Goal: Information Seeking & Learning: Learn about a topic

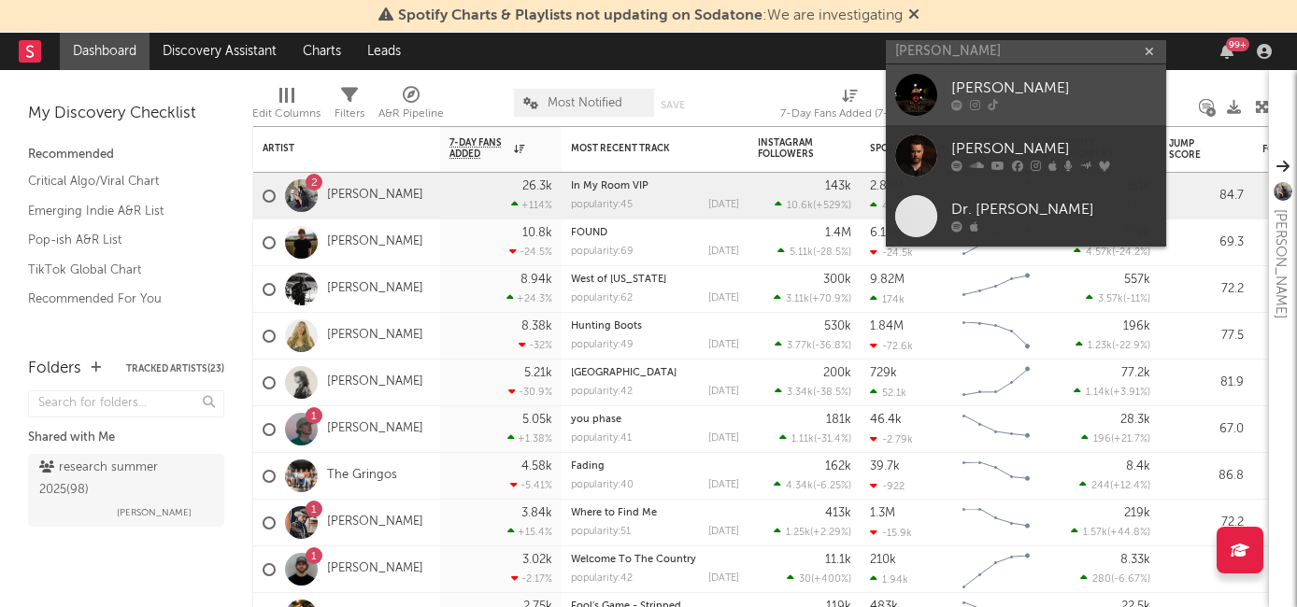
type input "davis cook"
click at [1017, 89] on div "[PERSON_NAME]" at bounding box center [1054, 89] width 206 height 22
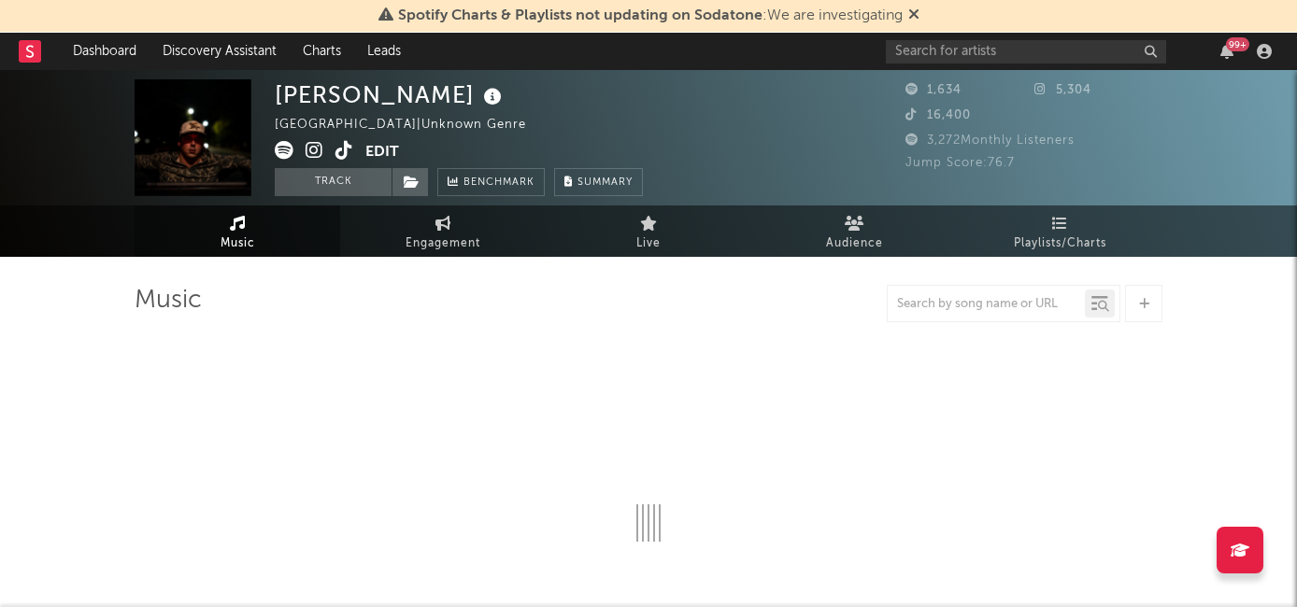
select select "6m"
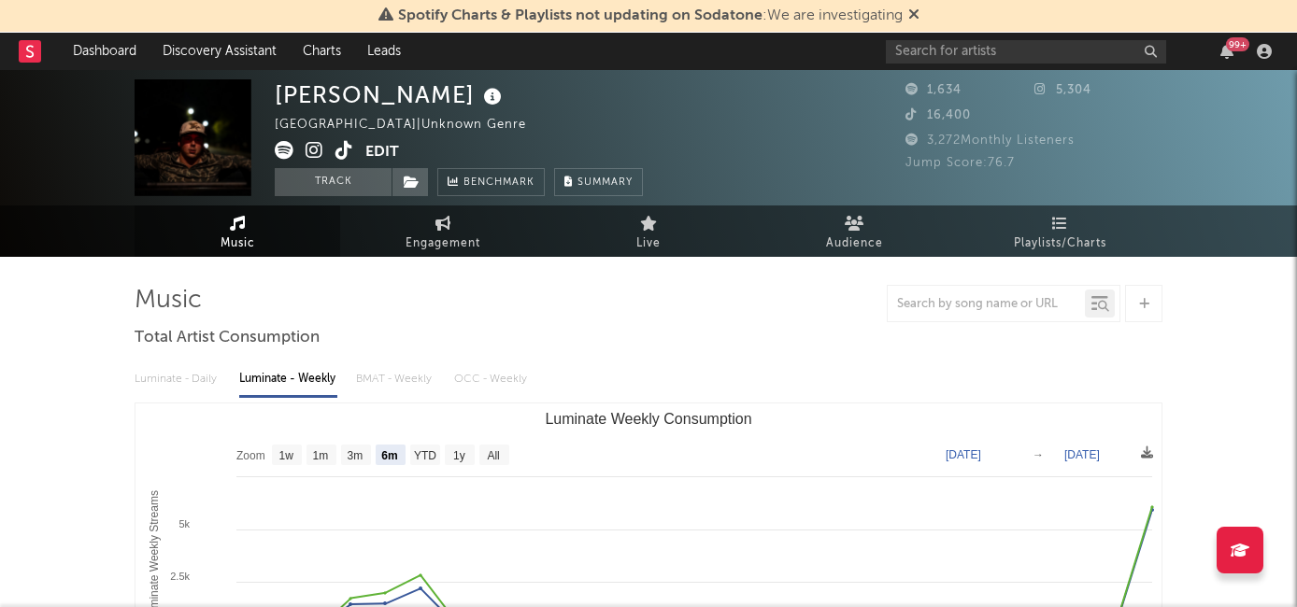
click at [318, 148] on icon at bounding box center [314, 150] width 18 height 19
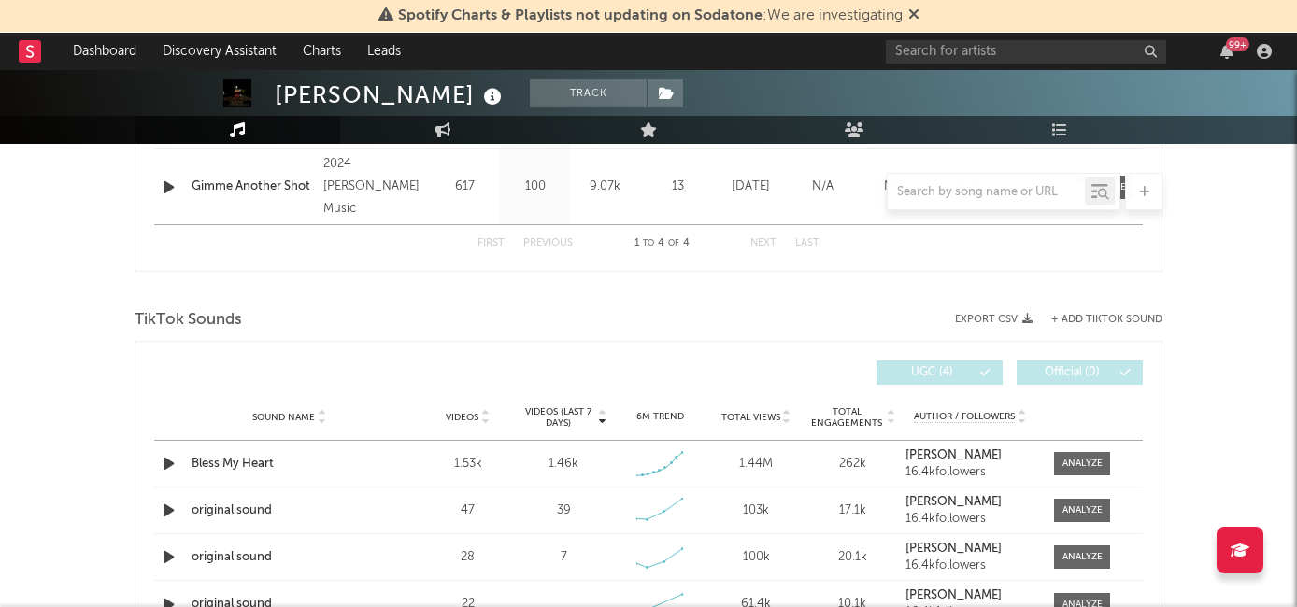
scroll to position [1216, 0]
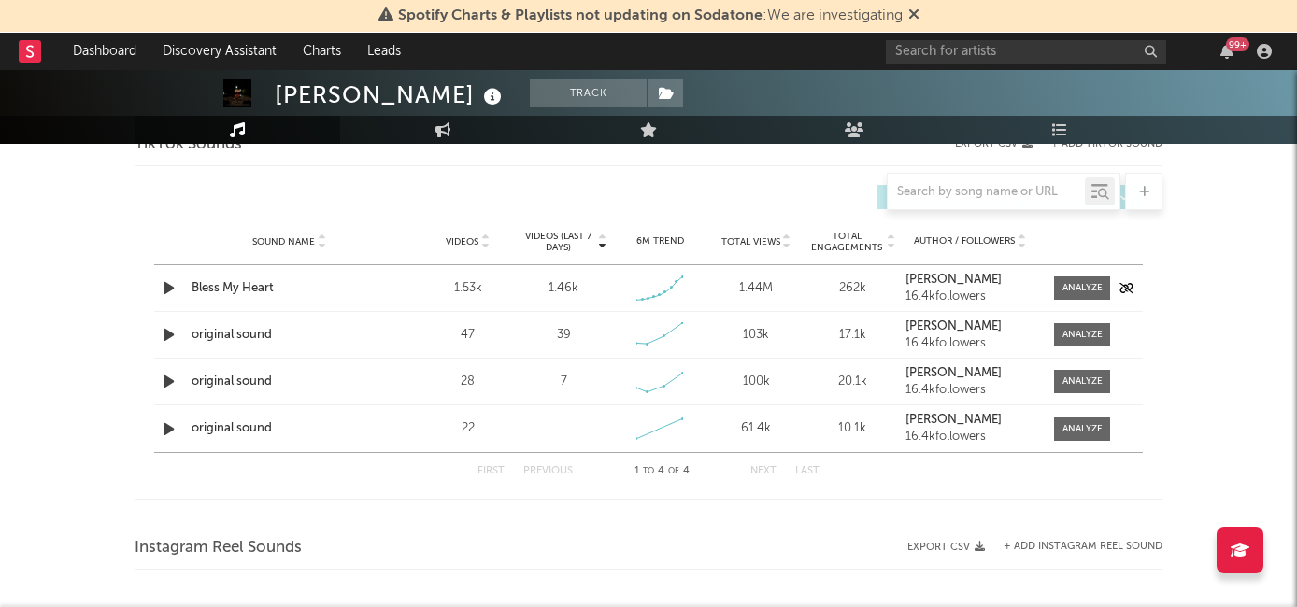
click at [220, 282] on div "Bless My Heart" at bounding box center [289, 288] width 195 height 19
click at [1069, 289] on div at bounding box center [1082, 288] width 40 height 14
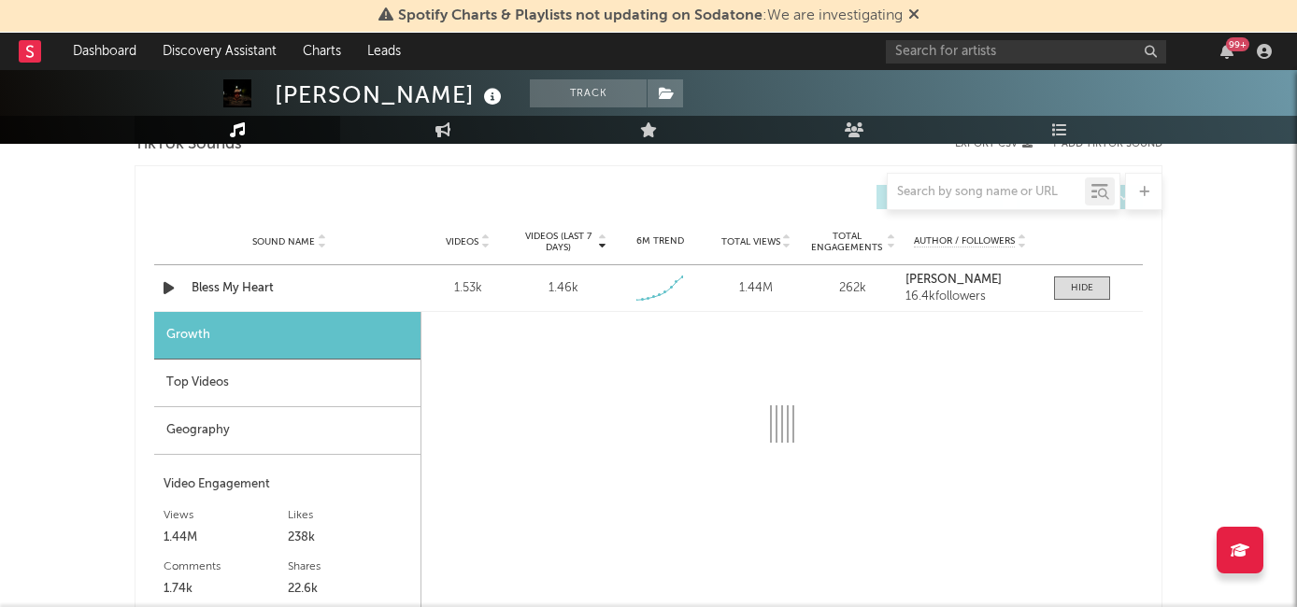
select select "1w"
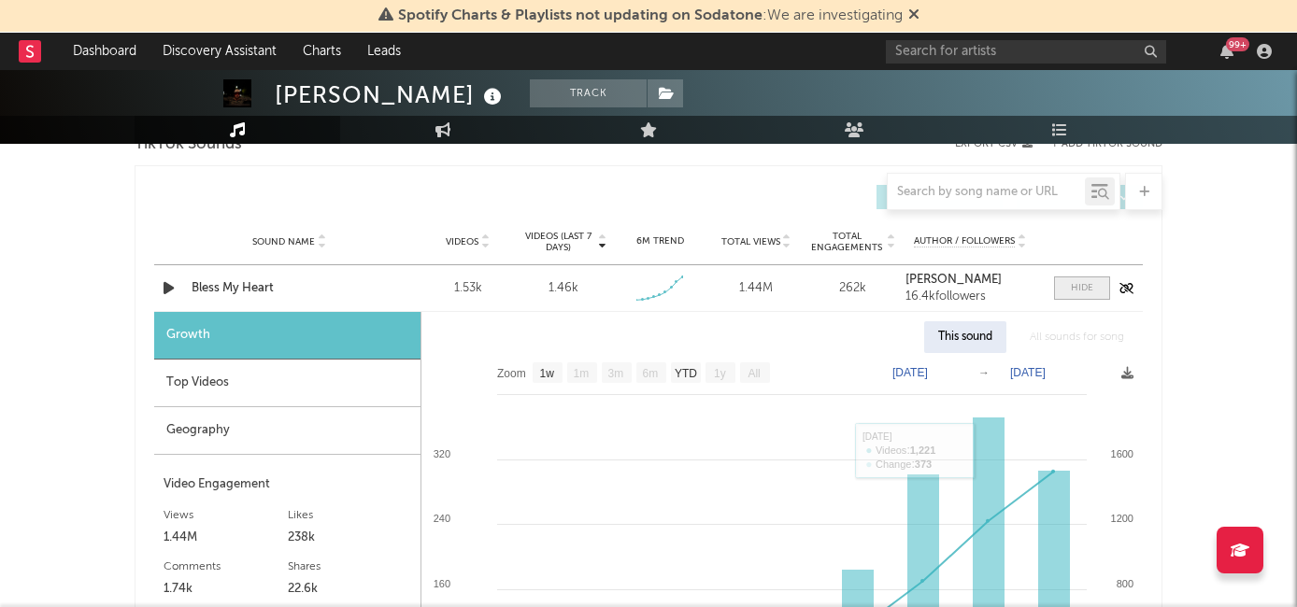
click at [1071, 291] on div at bounding box center [1082, 288] width 22 height 14
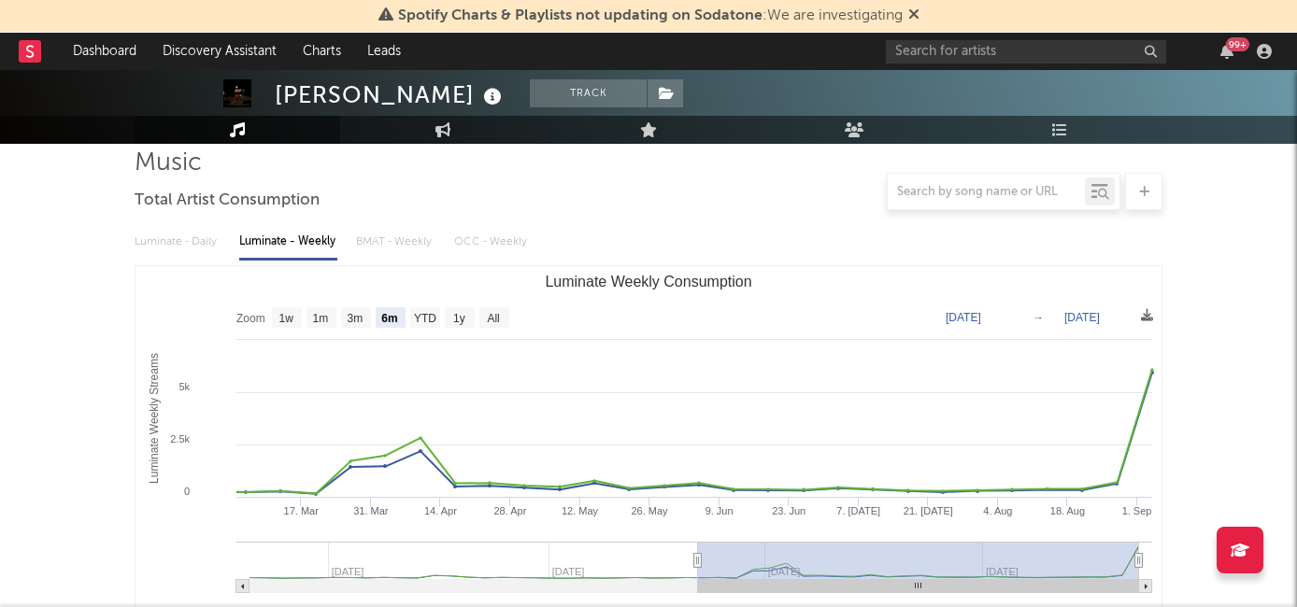
scroll to position [0, 0]
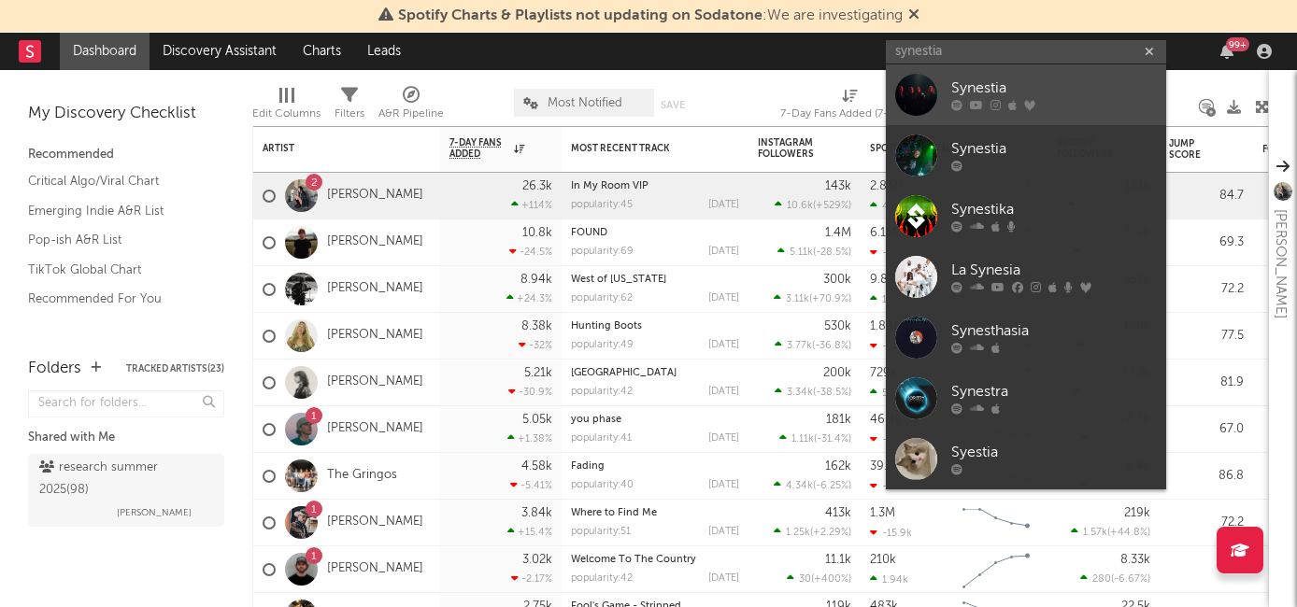
type input "synestia"
click at [991, 83] on div "Synestia" at bounding box center [1054, 89] width 206 height 22
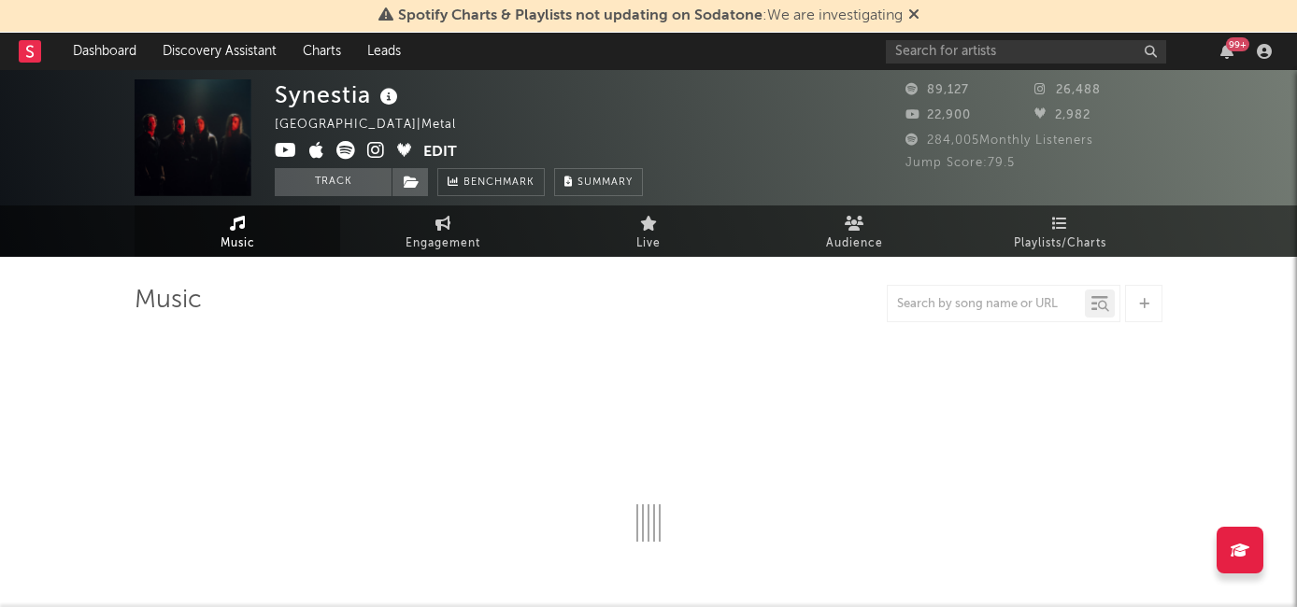
select select "6m"
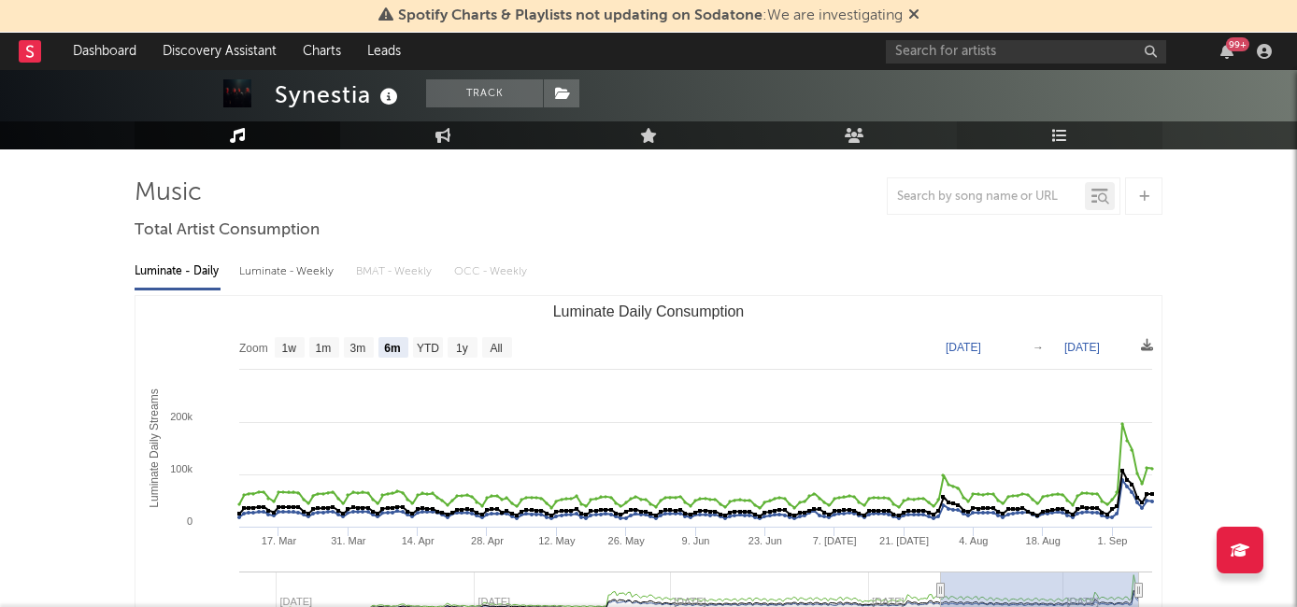
scroll to position [106, 0]
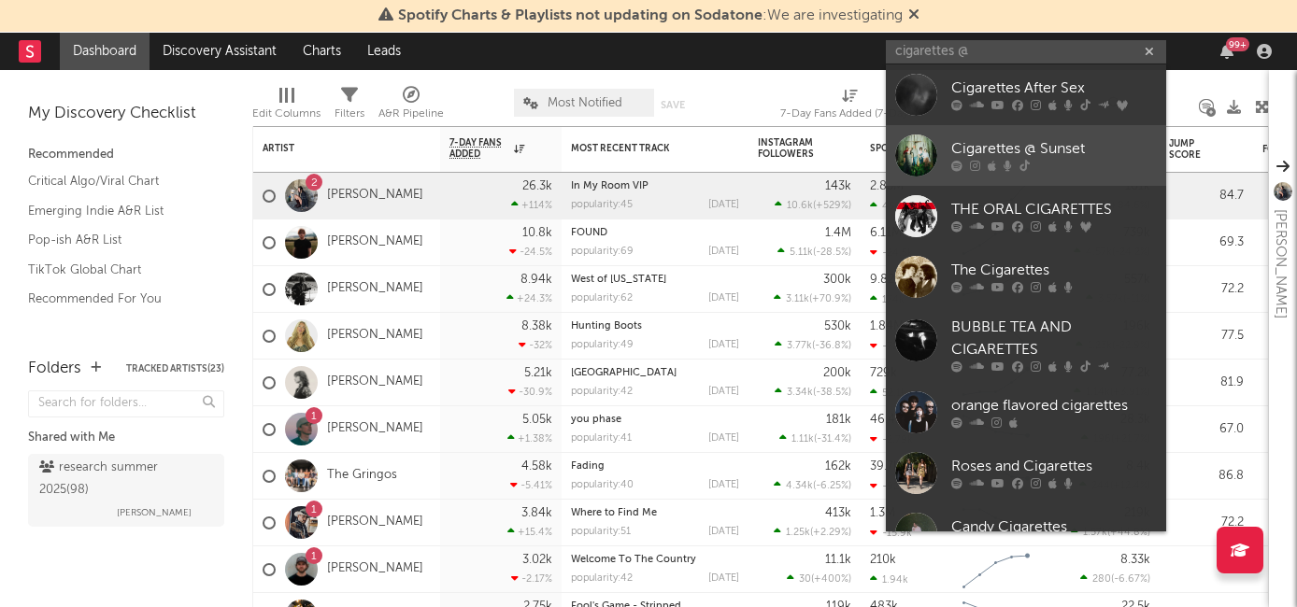
type input "cigarettes @"
click at [1015, 141] on div "Cigarettes @ Sunset" at bounding box center [1054, 149] width 206 height 22
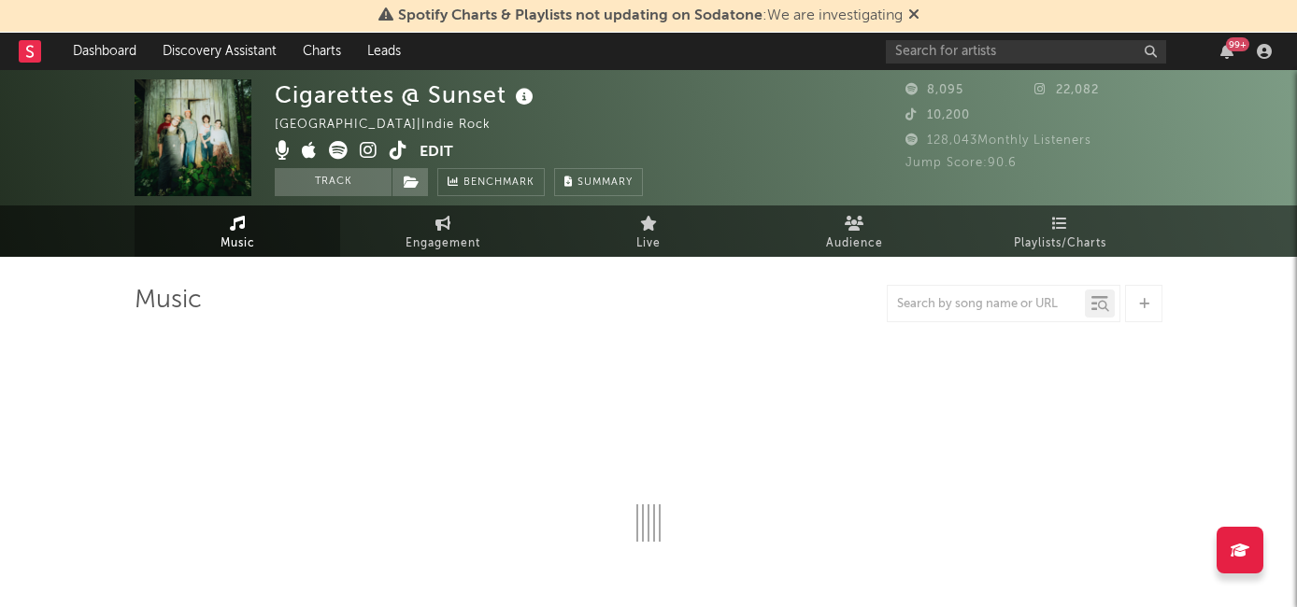
select select "1w"
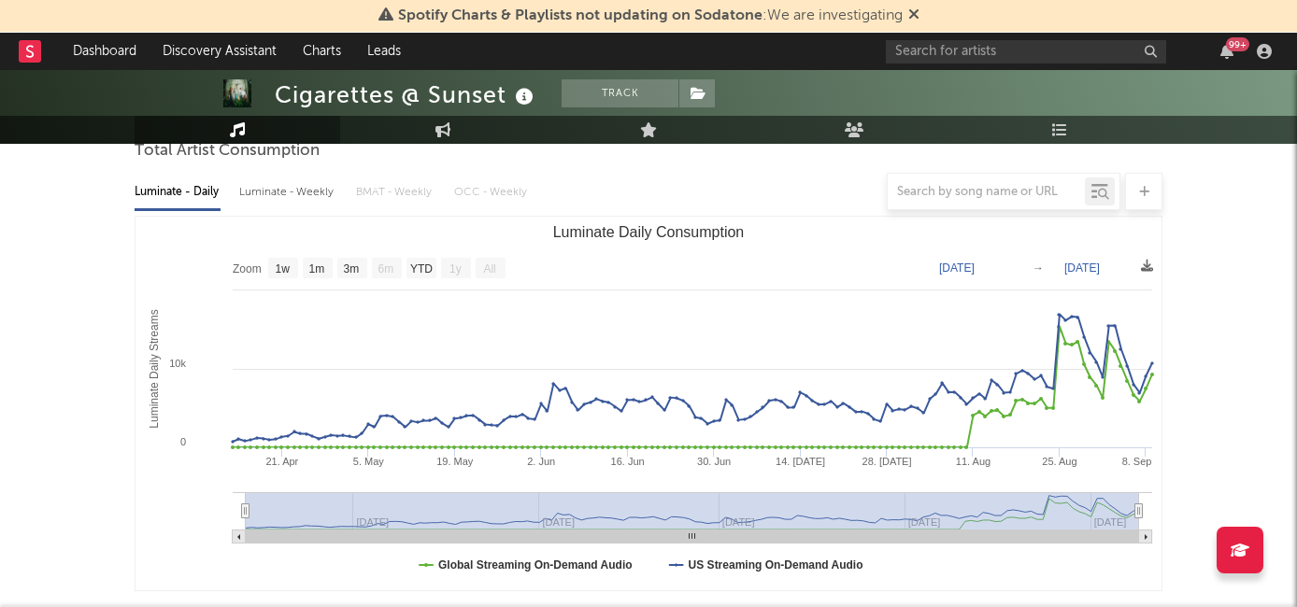
scroll to position [194, 0]
